Goal: Information Seeking & Learning: Stay updated

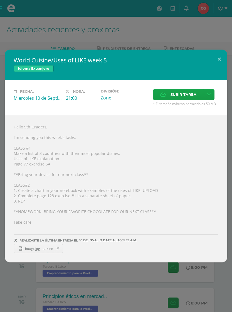
click at [34, 44] on div "World Cuisine/Uses of LIKE week 5 Idioma Extranjero Fecha: Miércoles 10 de Sept…" at bounding box center [116, 156] width 232 height 312
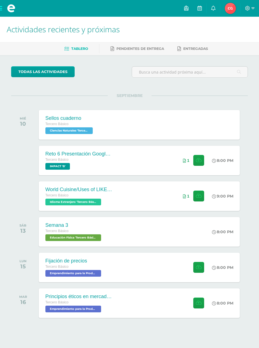
click at [102, 119] on div "Sellos cuaderno Tercero Básico Ciencias Naturales 'Tercero Básico B' Sellos cua…" at bounding box center [139, 125] width 201 height 30
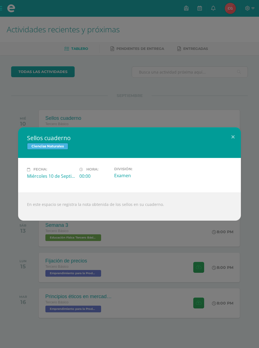
click at [230, 40] on div "Sellos cuaderno Ciencias Naturales Fecha: Miércoles 10 de Septiembre Hora: 00:0…" at bounding box center [129, 174] width 259 height 348
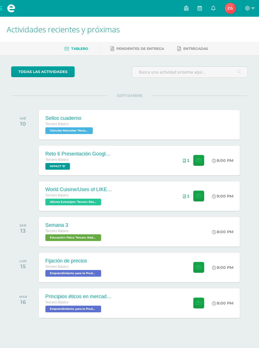
click at [216, 3] on link at bounding box center [213, 8] width 13 height 17
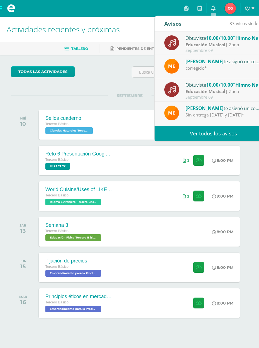
click at [211, 9] on icon at bounding box center [213, 8] width 4 height 5
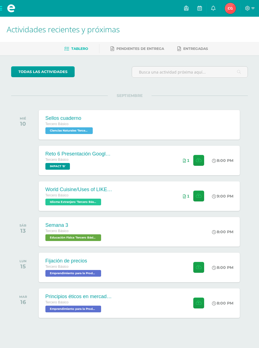
click at [213, 10] on icon at bounding box center [213, 8] width 4 height 5
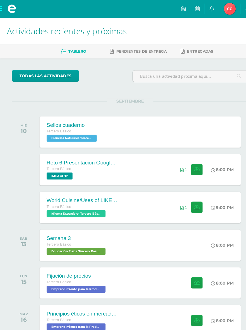
click at [203, 6] on link at bounding box center [199, 8] width 13 height 17
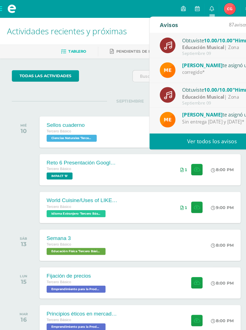
click at [177, 136] on link "Ver todos los avisos" at bounding box center [200, 133] width 118 height 15
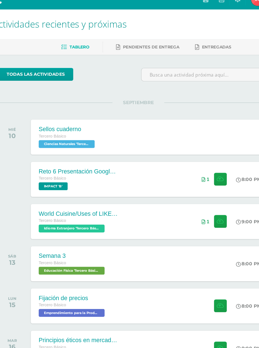
click at [96, 55] on div "todas las Actividades No tienes actividades Échale un vistazo a los demás perío…" at bounding box center [129, 303] width 259 height 496
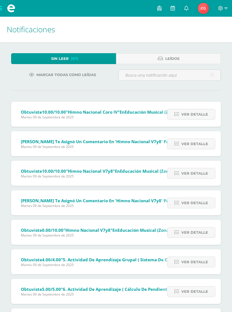
click at [208, 118] on link "Ver detalle" at bounding box center [191, 114] width 48 height 11
click at [208, 118] on span "Ver detalle" at bounding box center [195, 114] width 27 height 10
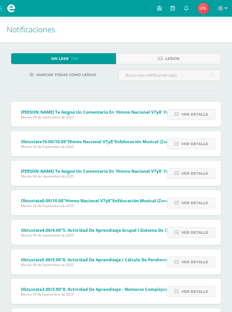
click at [210, 120] on link "Ver detalle" at bounding box center [191, 114] width 48 height 11
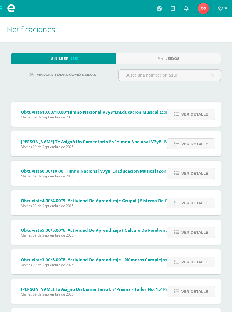
click at [210, 120] on link "Ver detalle" at bounding box center [191, 114] width 48 height 11
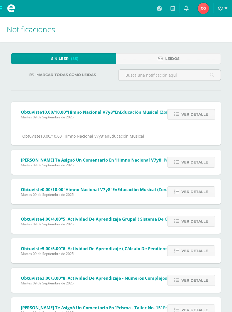
click at [208, 120] on link "Ver detalle" at bounding box center [191, 114] width 48 height 11
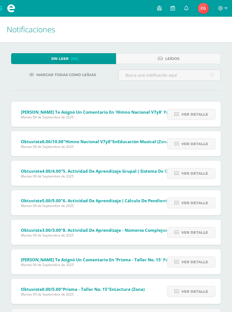
click at [210, 120] on link "Ver detalle" at bounding box center [191, 114] width 48 height 11
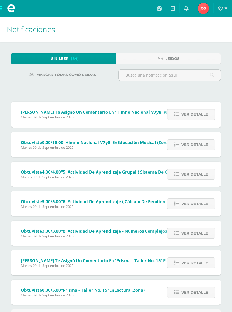
click at [210, 120] on link "Ver detalle" at bounding box center [191, 114] width 48 height 11
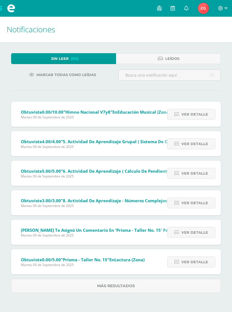
click at [209, 120] on link "Ver detalle" at bounding box center [191, 114] width 48 height 11
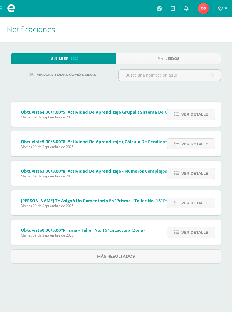
click at [210, 119] on link "Ver detalle" at bounding box center [191, 114] width 48 height 11
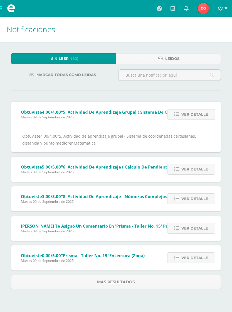
click at [210, 119] on link "Ver detalle" at bounding box center [191, 114] width 48 height 11
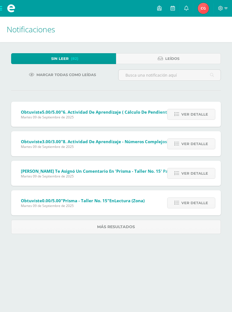
click at [211, 117] on link "Ver detalle" at bounding box center [191, 114] width 48 height 11
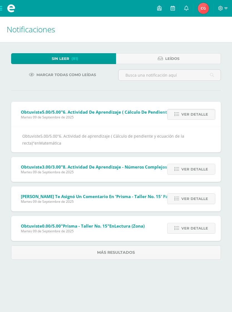
click at [212, 116] on link "Ver detalle" at bounding box center [191, 114] width 48 height 11
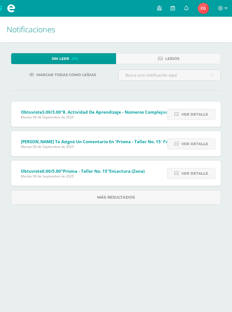
click at [212, 116] on link "Ver detalle" at bounding box center [191, 114] width 48 height 11
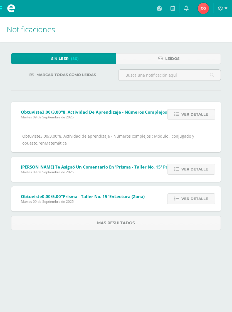
click at [212, 116] on link "Ver detalle" at bounding box center [191, 114] width 48 height 11
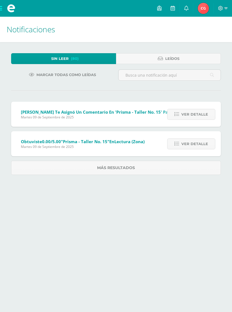
click at [211, 117] on link "Ver detalle" at bounding box center [191, 114] width 48 height 11
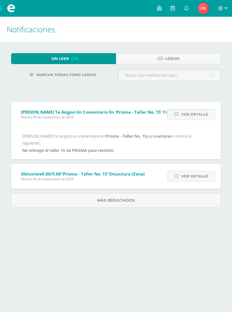
click at [211, 116] on link "Ver detalle" at bounding box center [191, 114] width 48 height 11
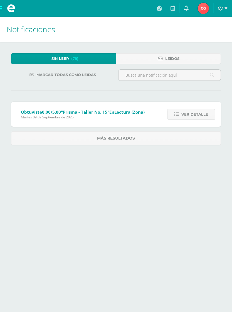
click at [212, 116] on link "Ver detalle" at bounding box center [191, 114] width 48 height 11
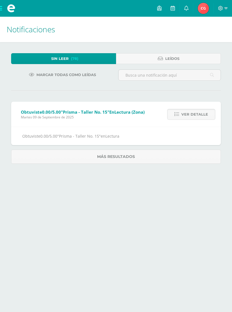
click at [212, 116] on link "Ver detalle" at bounding box center [191, 114] width 48 height 11
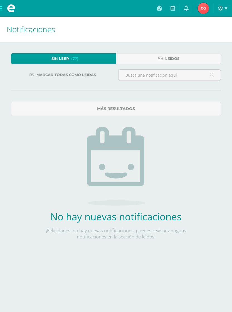
click at [11, 6] on span at bounding box center [11, 8] width 8 height 8
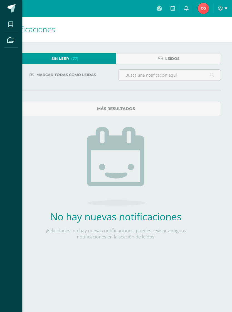
click at [55, 23] on div "Mis cursos Archivos Cerrar panel IMPACT Tercero Básico "B" Artes Visuales Terce…" at bounding box center [116, 156] width 232 height 312
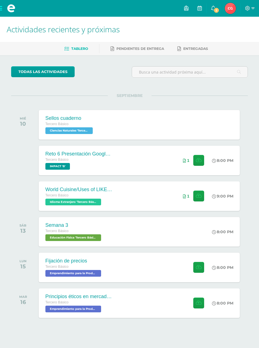
click at [215, 9] on span "2" at bounding box center [216, 10] width 6 height 6
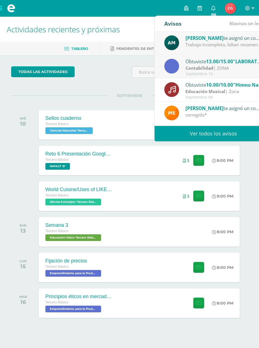
scroll to position [6, 0]
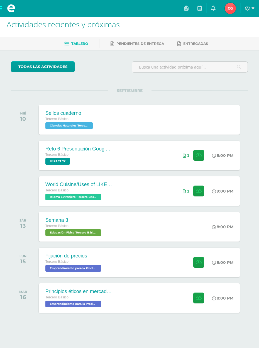
click at [212, 8] on icon at bounding box center [213, 8] width 4 height 5
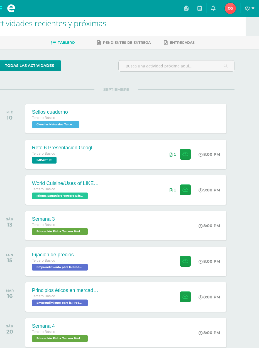
scroll to position [6, 13]
click at [129, 95] on div "SEPTIEMBRE MIÉ 10 Sellos cuaderno Tercero Básico Ciencias Naturales 'Tercero Bá…" at bounding box center [116, 111] width 237 height 45
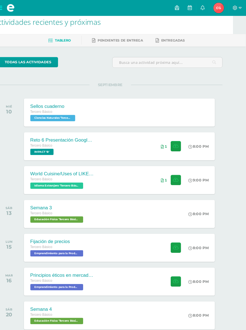
scroll to position [0, 0]
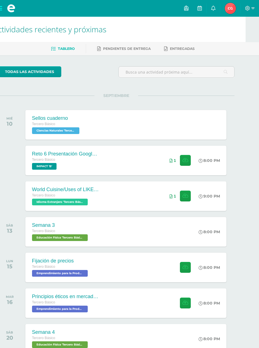
scroll to position [0, 13]
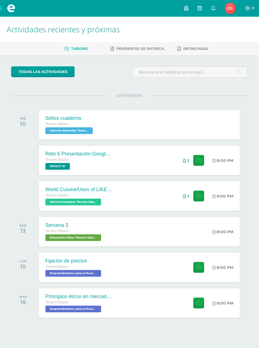
click at [210, 10] on link at bounding box center [213, 8] width 13 height 17
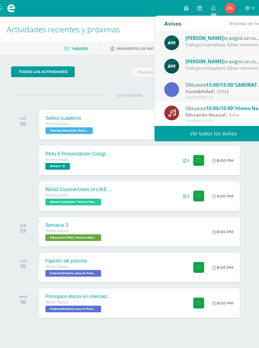
click at [210, 15] on link at bounding box center [213, 8] width 13 height 17
